Goal: Navigation & Orientation: Find specific page/section

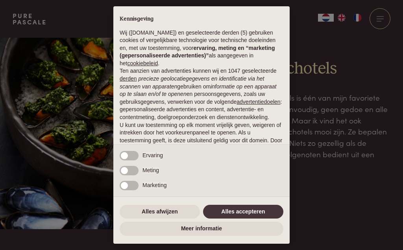
click at [232, 217] on button "Alles accepteren" at bounding box center [243, 212] width 80 height 14
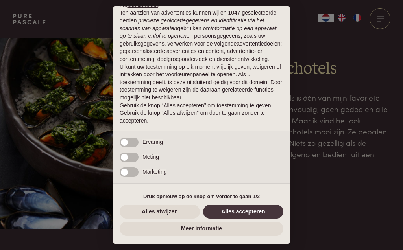
click at [239, 213] on button "Alles accepteren" at bounding box center [243, 212] width 80 height 14
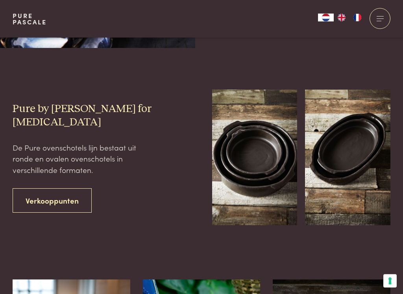
scroll to position [182, 0]
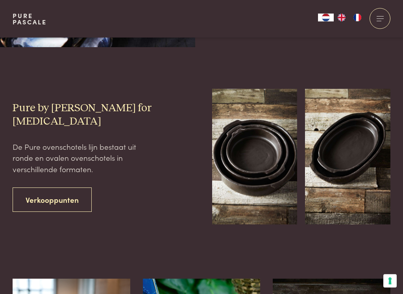
click at [50, 203] on link "Verkooppunten" at bounding box center [52, 200] width 79 height 25
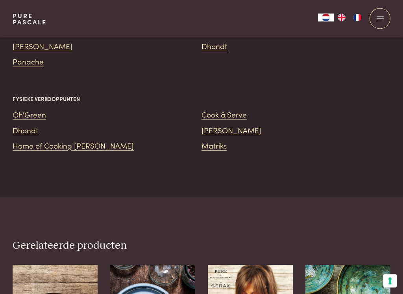
scroll to position [928, 0]
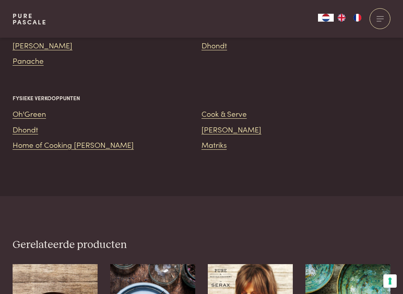
click at [68, 139] on link "Home of Cooking [PERSON_NAME]" at bounding box center [73, 144] width 121 height 11
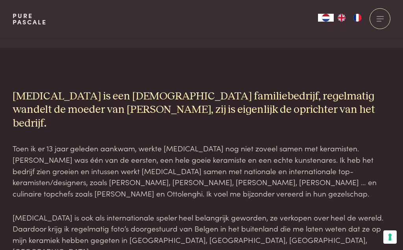
scroll to position [631, 0]
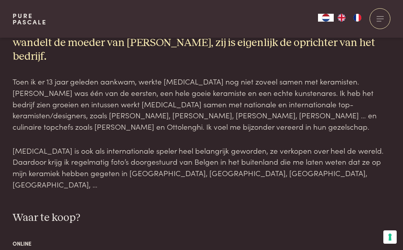
scroll to position [704, 0]
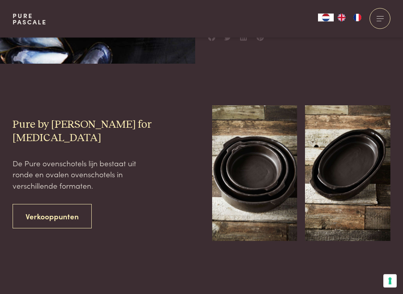
scroll to position [166, 0]
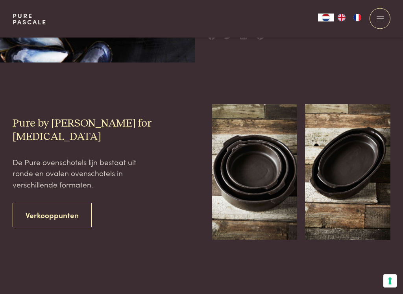
click at [249, 168] on img at bounding box center [254, 173] width 85 height 136
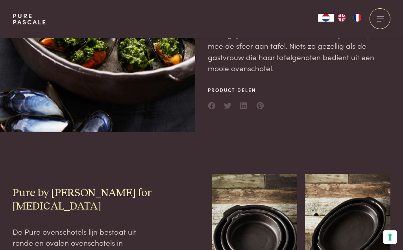
scroll to position [97, 0]
click at [380, 19] on div at bounding box center [379, 18] width 21 height 21
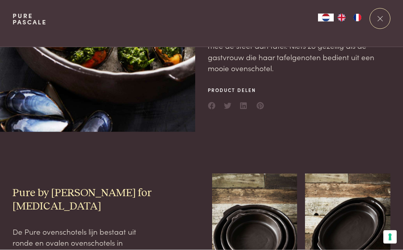
scroll to position [0, 0]
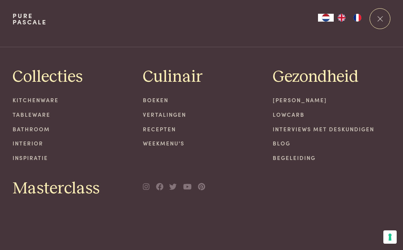
click at [31, 104] on link "Kitchenware" at bounding box center [72, 100] width 118 height 8
click at [28, 103] on link "Kitchenware" at bounding box center [72, 100] width 118 height 8
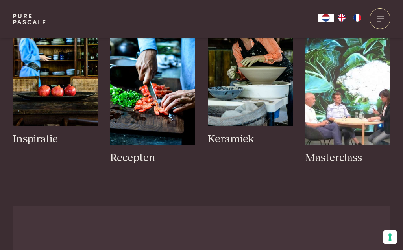
scroll to position [332, 0]
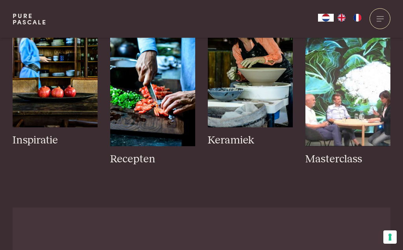
click at [240, 134] on h3 "Keramiek" at bounding box center [250, 141] width 85 height 14
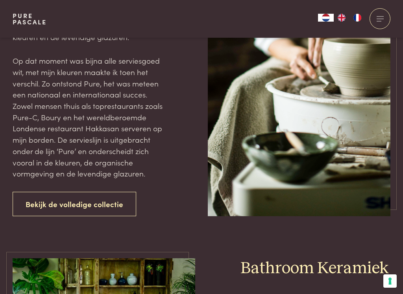
scroll to position [1005, 0]
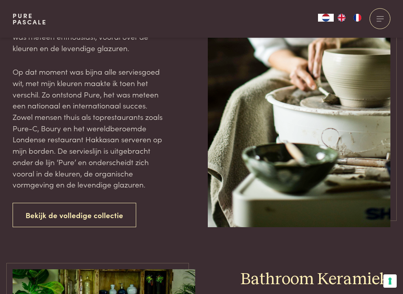
click at [37, 203] on link "Bekijk de volledige collectie" at bounding box center [75, 215] width 124 height 25
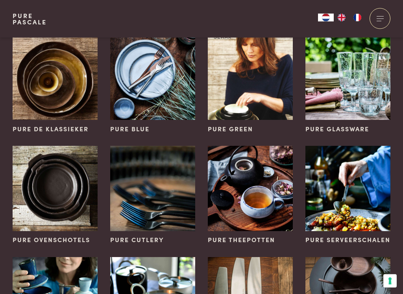
scroll to position [223, 0]
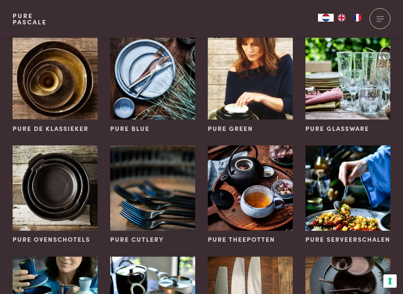
click at [39, 235] on span "Pure ovenschotels" at bounding box center [51, 239] width 77 height 9
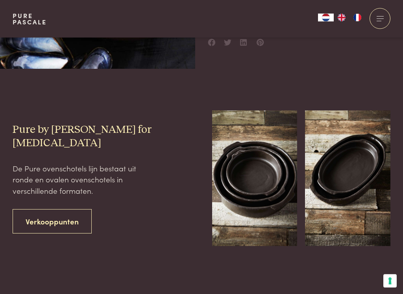
scroll to position [161, 0]
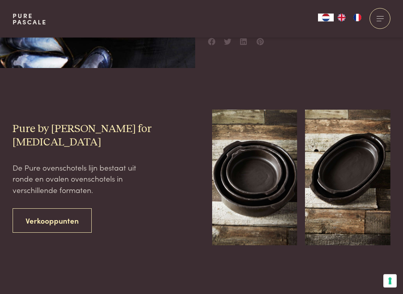
click at [250, 170] on img at bounding box center [254, 178] width 85 height 136
click at [247, 160] on img at bounding box center [254, 178] width 85 height 136
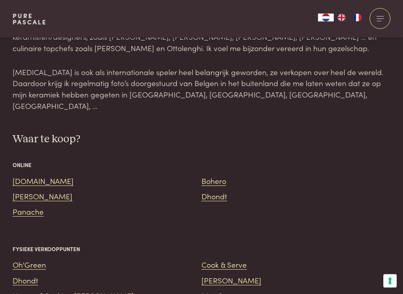
scroll to position [777, 0]
click at [28, 190] on link "[PERSON_NAME]" at bounding box center [43, 195] width 60 height 11
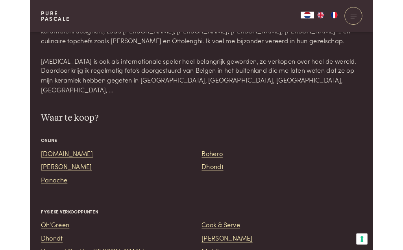
scroll to position [799, 0]
